Goal: Information Seeking & Learning: Learn about a topic

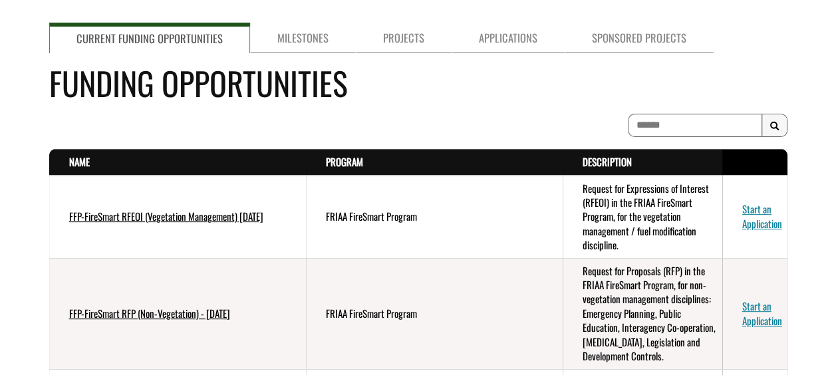
scroll to position [127, 0]
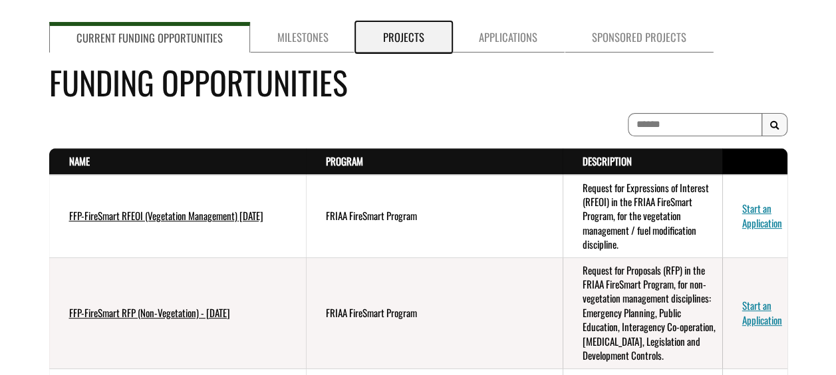
click at [373, 45] on link "Projects" at bounding box center [404, 37] width 96 height 31
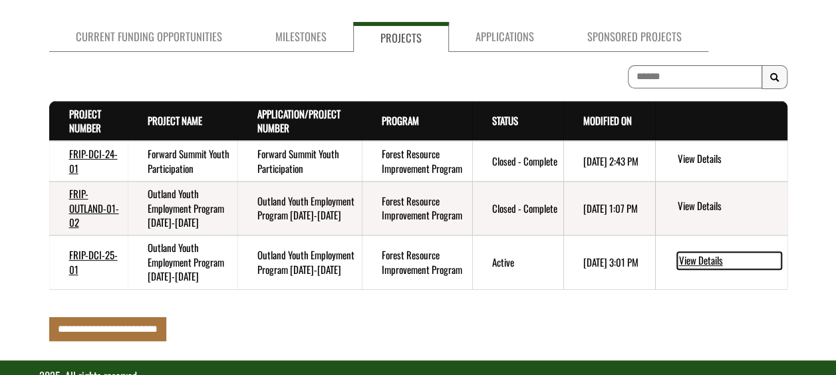
click at [695, 256] on link "View Details" at bounding box center [729, 260] width 104 height 17
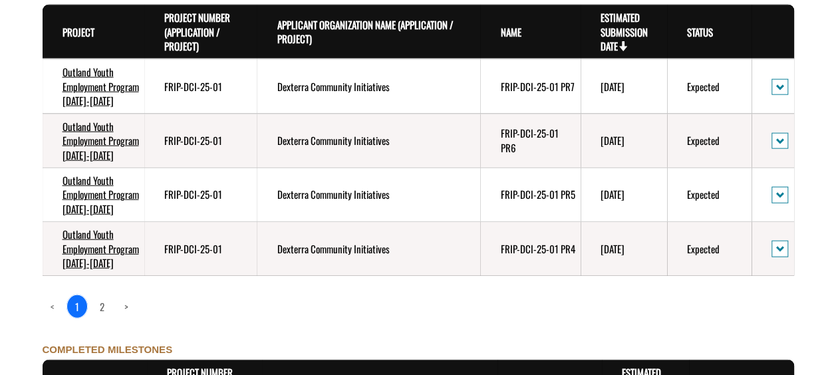
scroll to position [1575, 0]
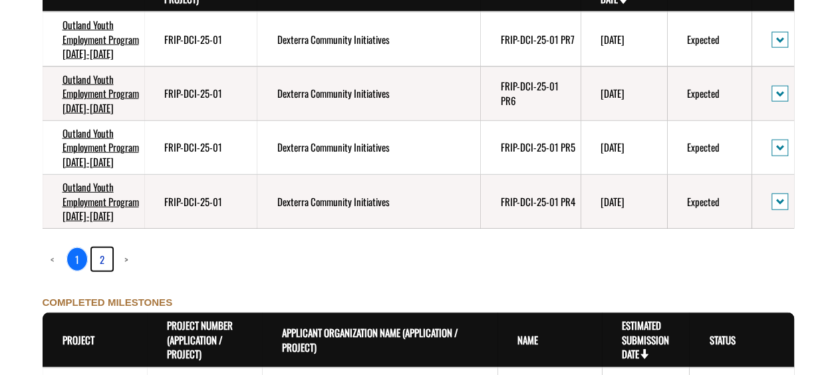
click at [101, 258] on link "2" at bounding box center [102, 259] width 21 height 23
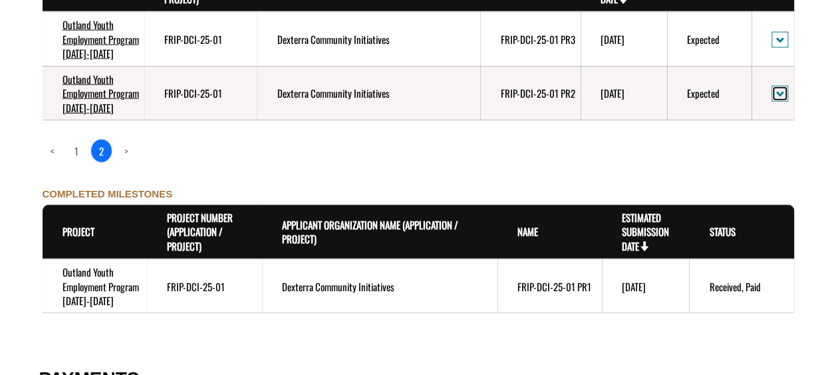
click at [780, 88] on button "action menu" at bounding box center [780, 94] width 17 height 17
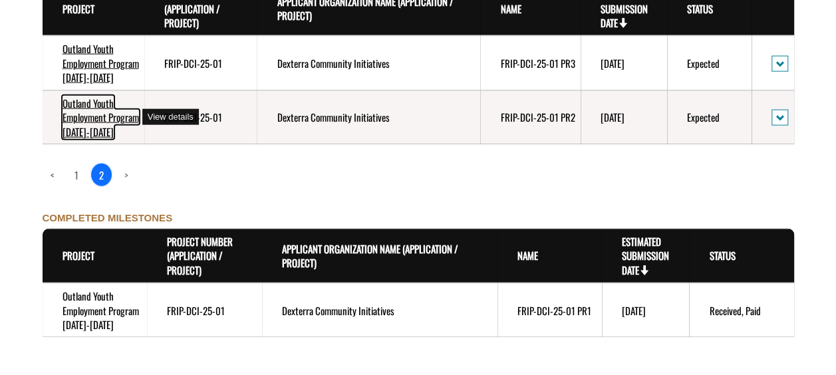
click at [97, 125] on link "Outland Youth Employment Program 2025-2032" at bounding box center [101, 117] width 77 height 43
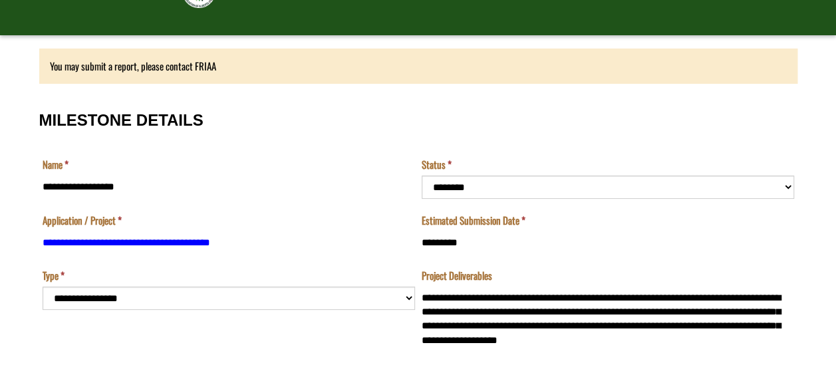
scroll to position [80, 0]
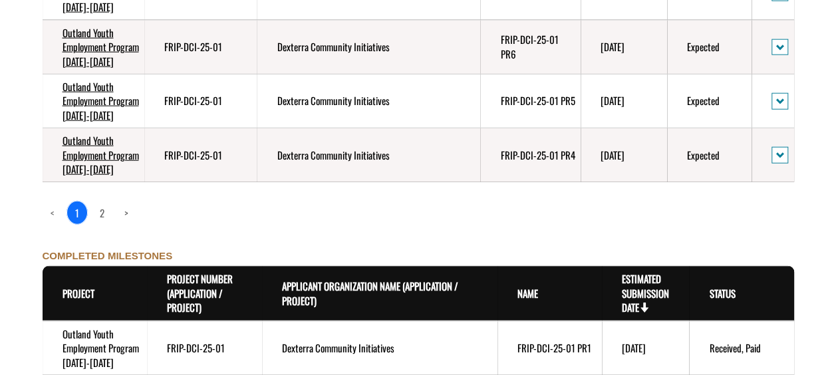
scroll to position [1646, 0]
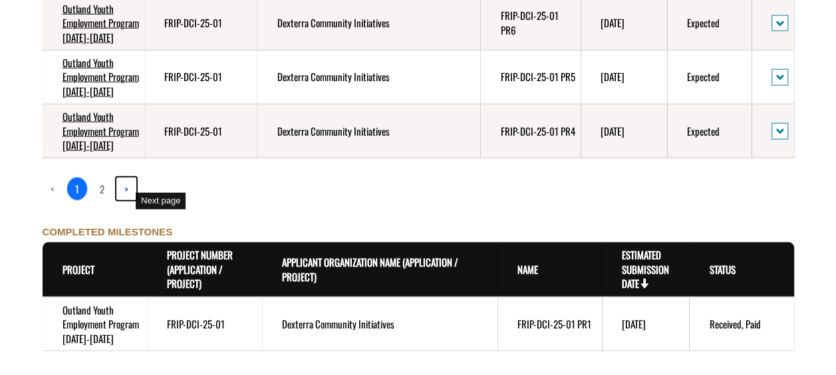
click at [128, 187] on link ">" at bounding box center [126, 189] width 20 height 23
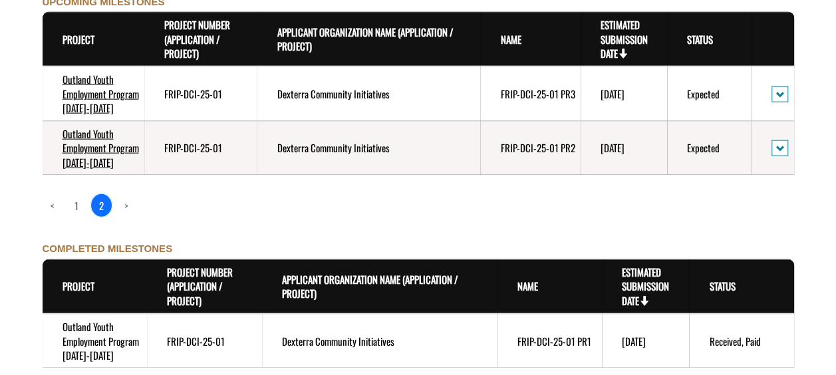
scroll to position [1498, 0]
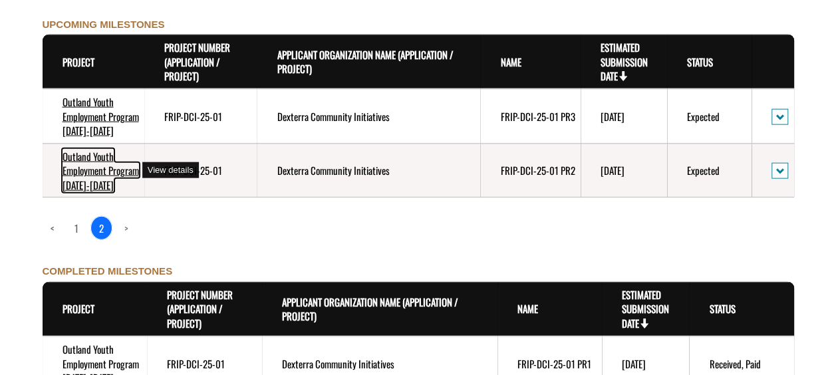
click at [97, 178] on link "Outland Youth Employment Program 2025-2032" at bounding box center [101, 170] width 77 height 43
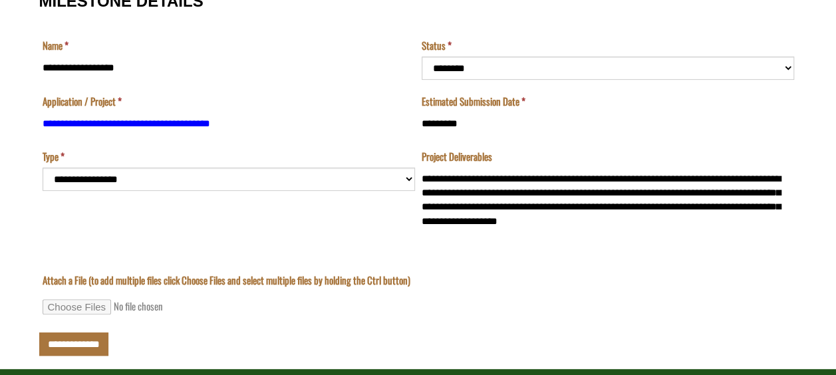
scroll to position [204, 0]
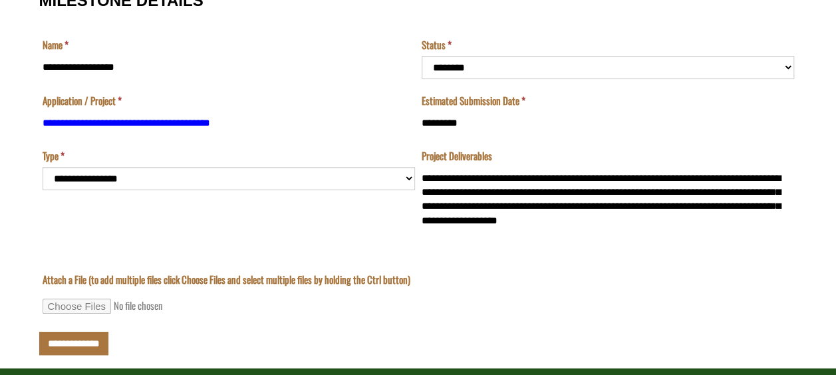
click at [396, 178] on td "**********" at bounding box center [228, 197] width 379 height 97
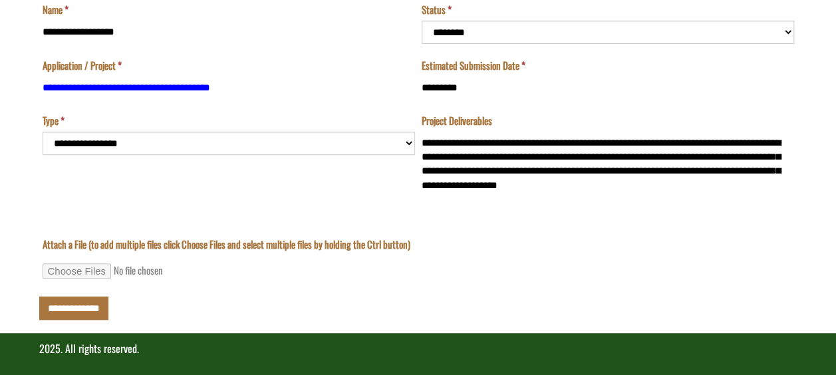
scroll to position [240, 0]
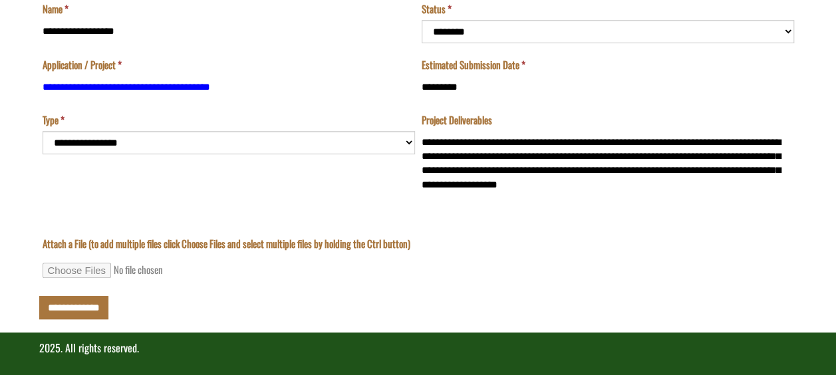
click at [408, 190] on td "**********" at bounding box center [228, 161] width 379 height 97
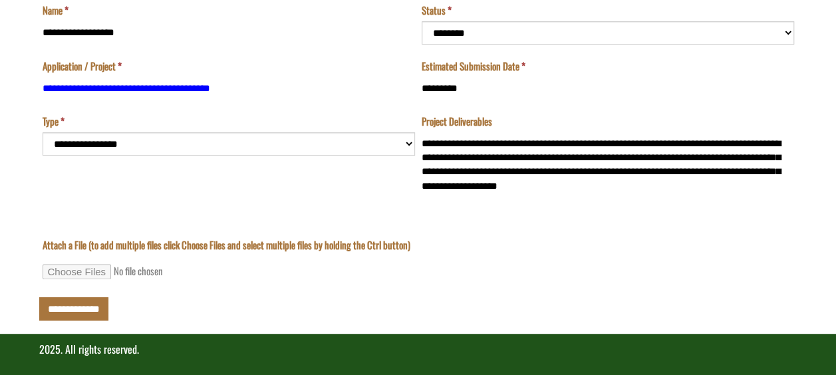
scroll to position [239, 0]
